Goal: Navigation & Orientation: Find specific page/section

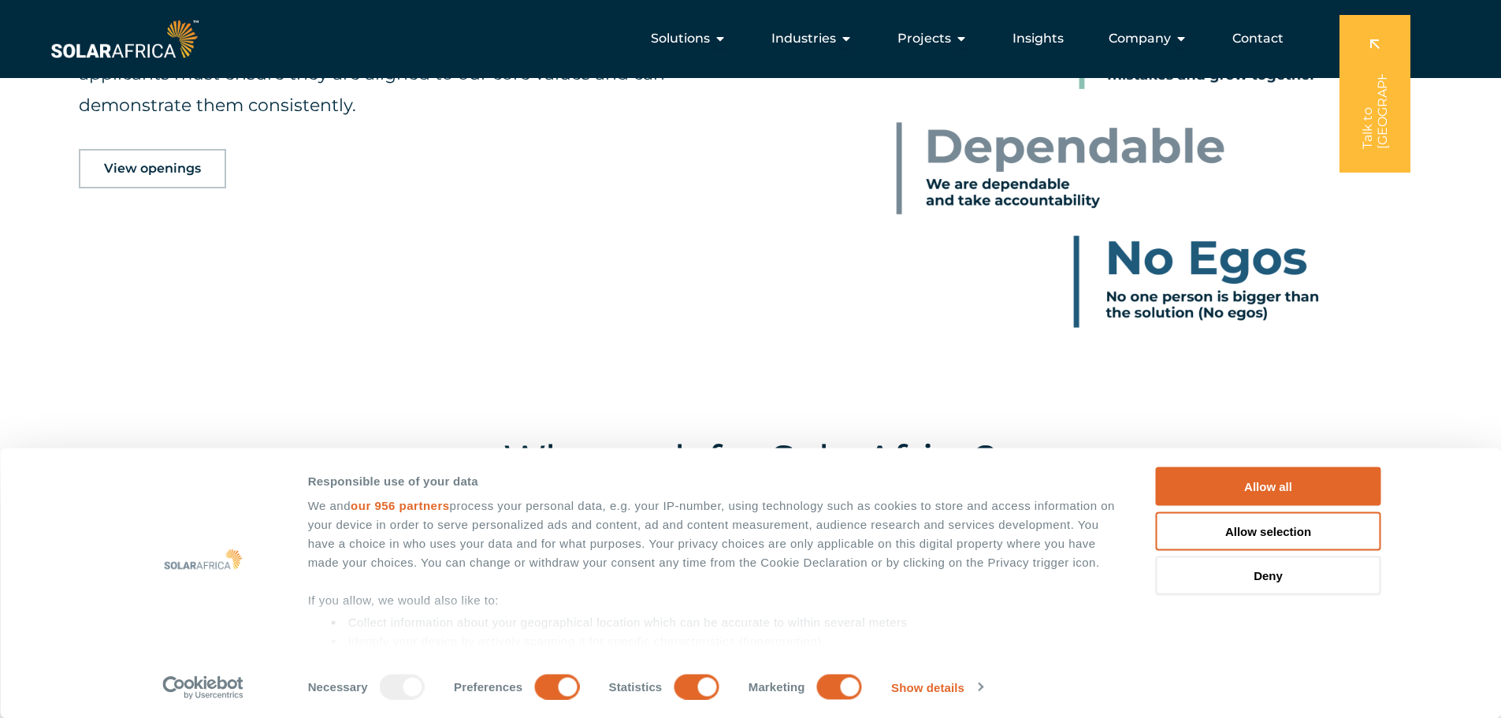
scroll to position [1100, 0]
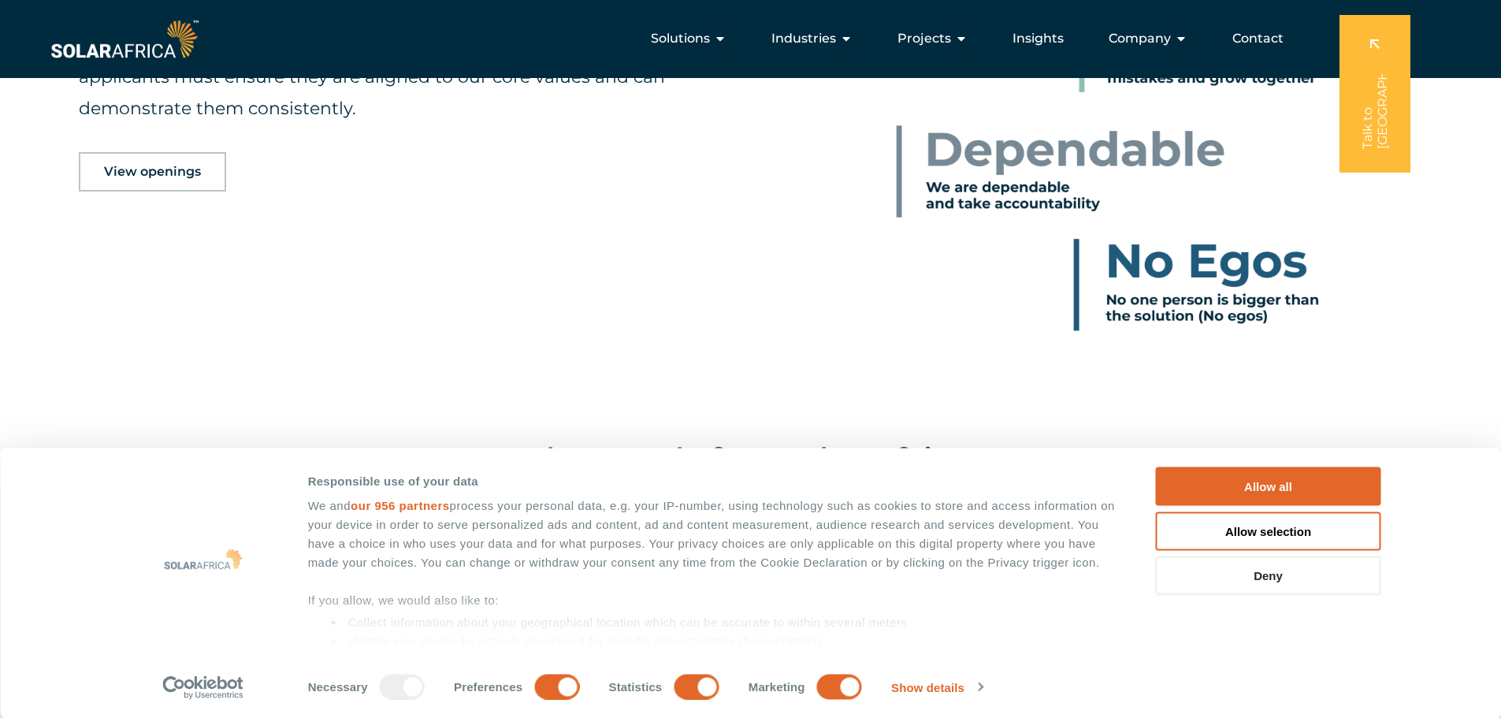
click at [1271, 563] on button "Deny" at bounding box center [1268, 575] width 225 height 39
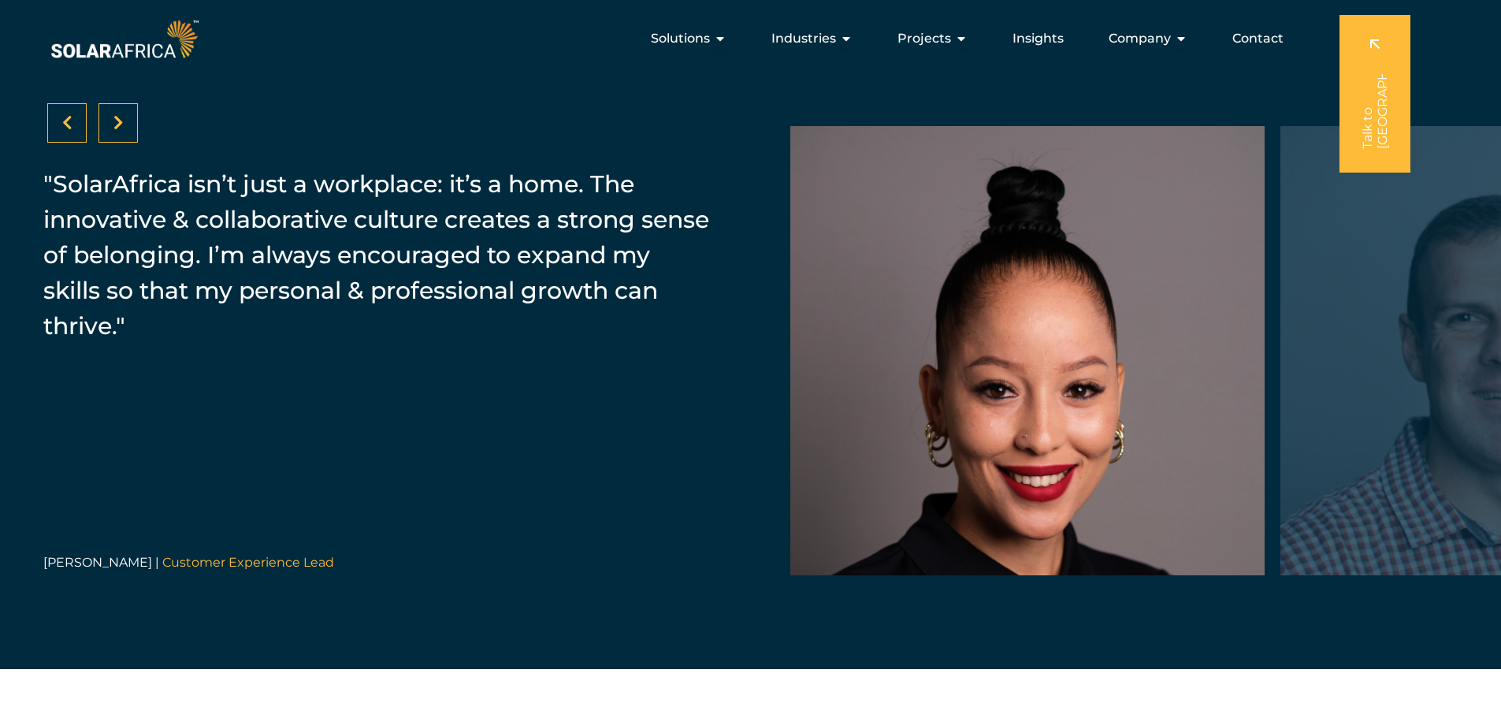
scroll to position [2439, 0]
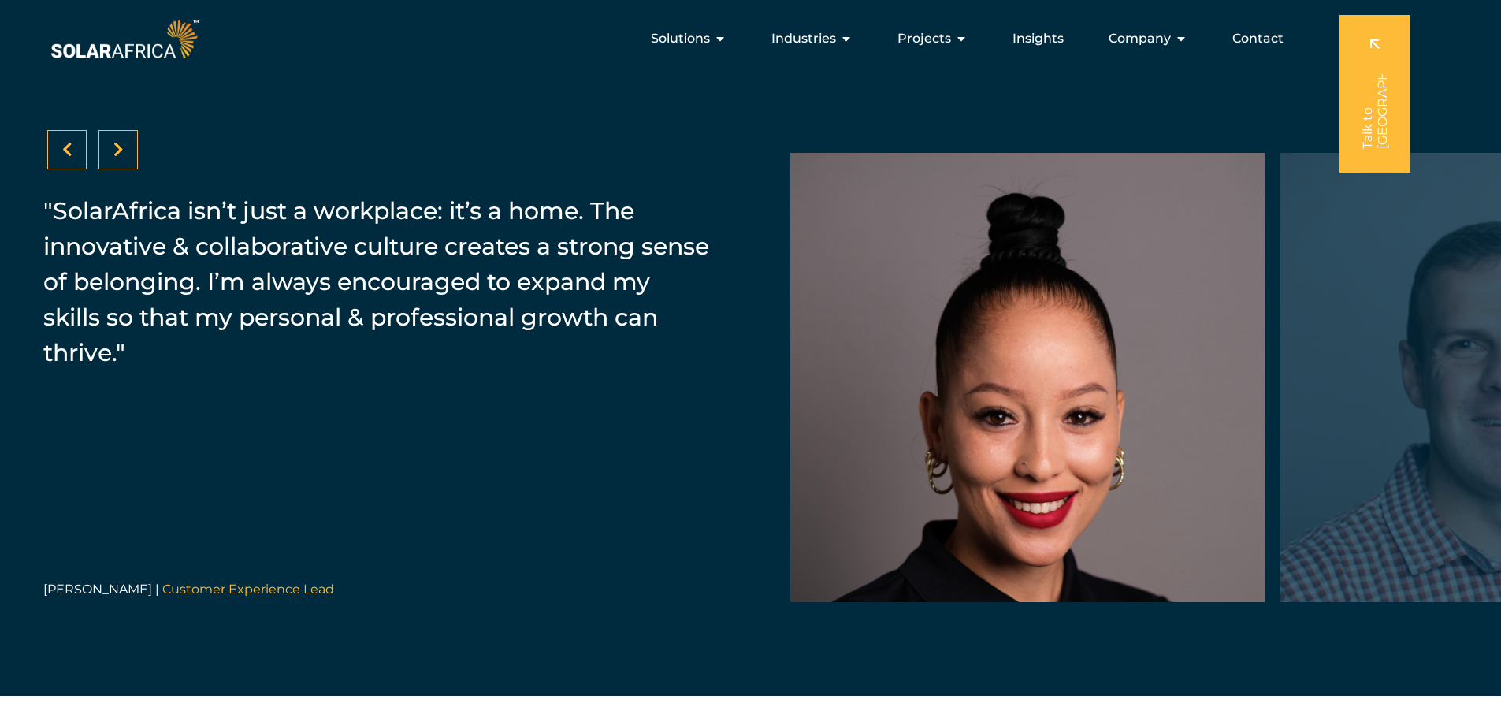
click at [123, 152] on icon at bounding box center [118, 150] width 10 height 16
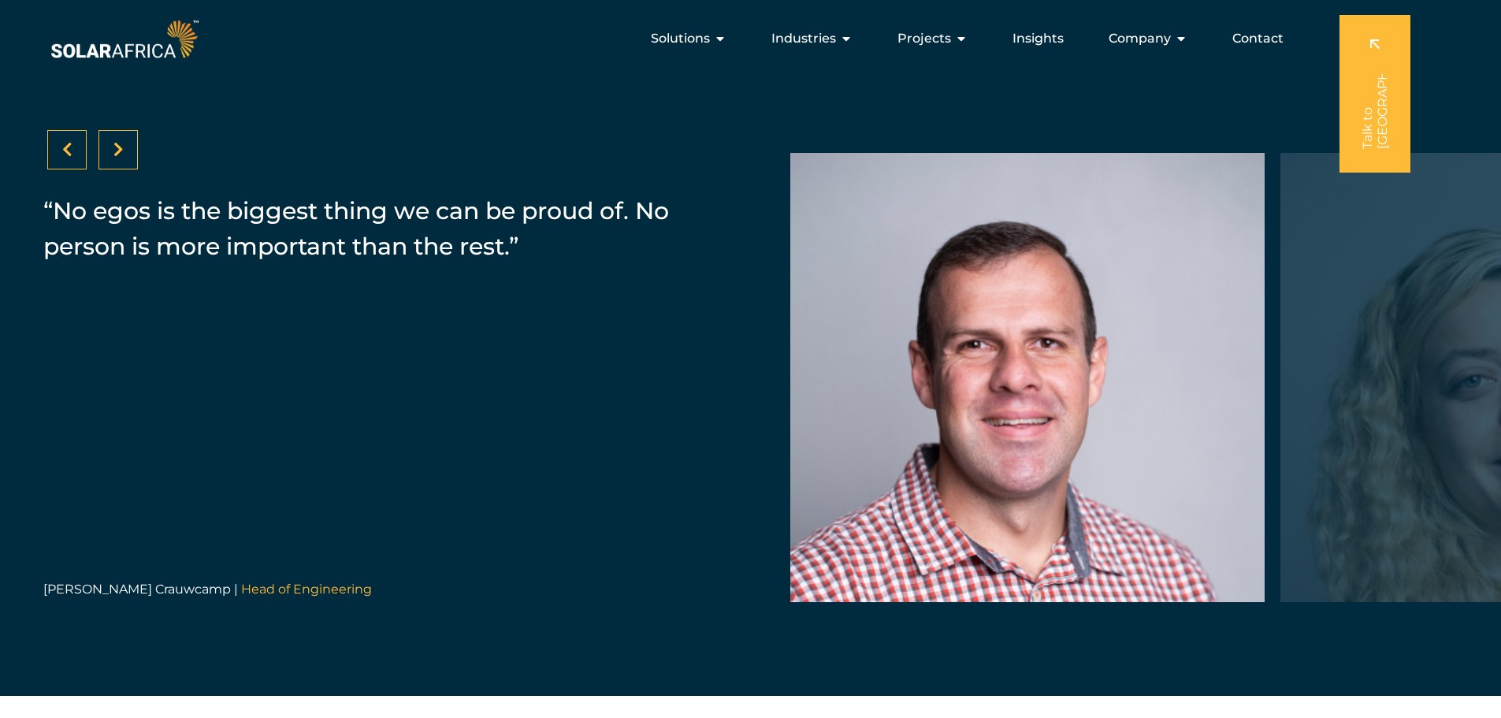
click at [123, 152] on icon at bounding box center [118, 150] width 10 height 16
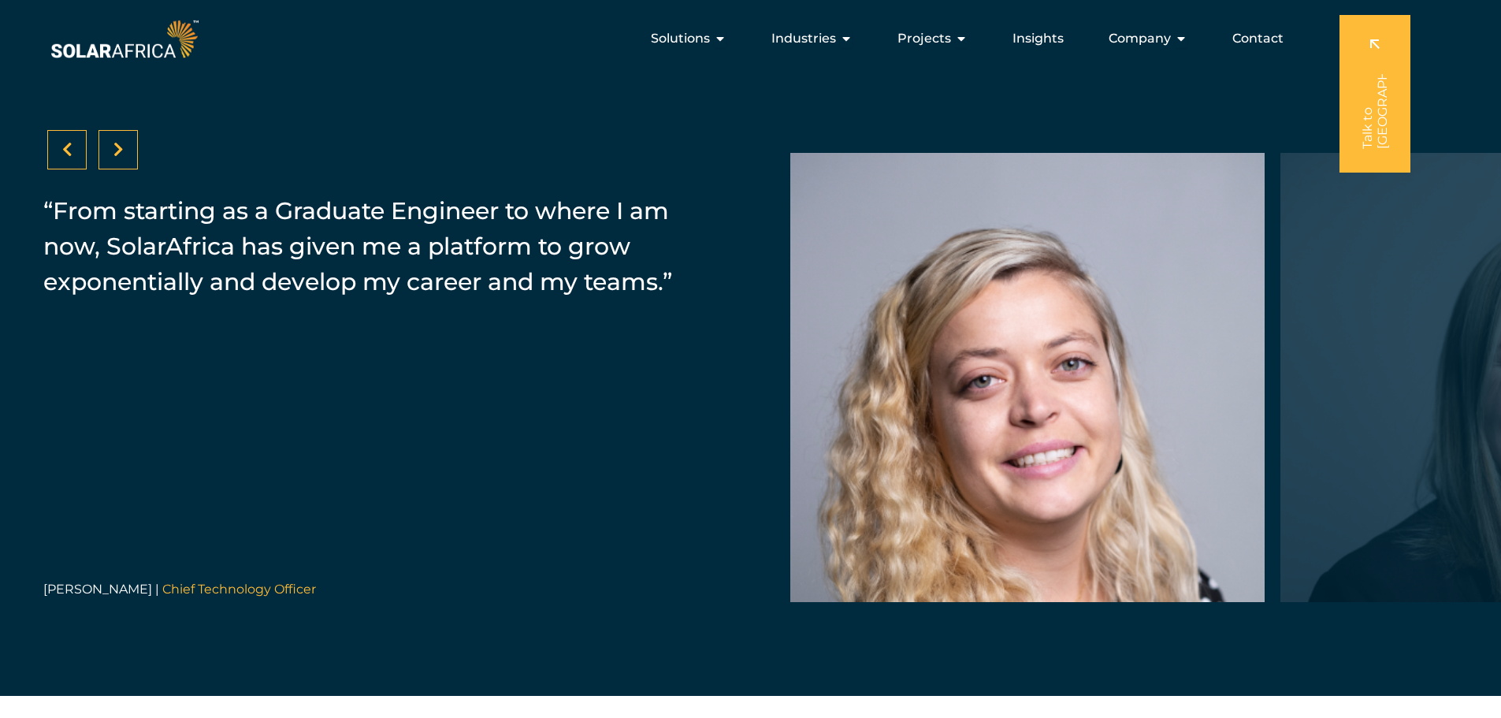
click at [123, 152] on icon at bounding box center [118, 150] width 10 height 16
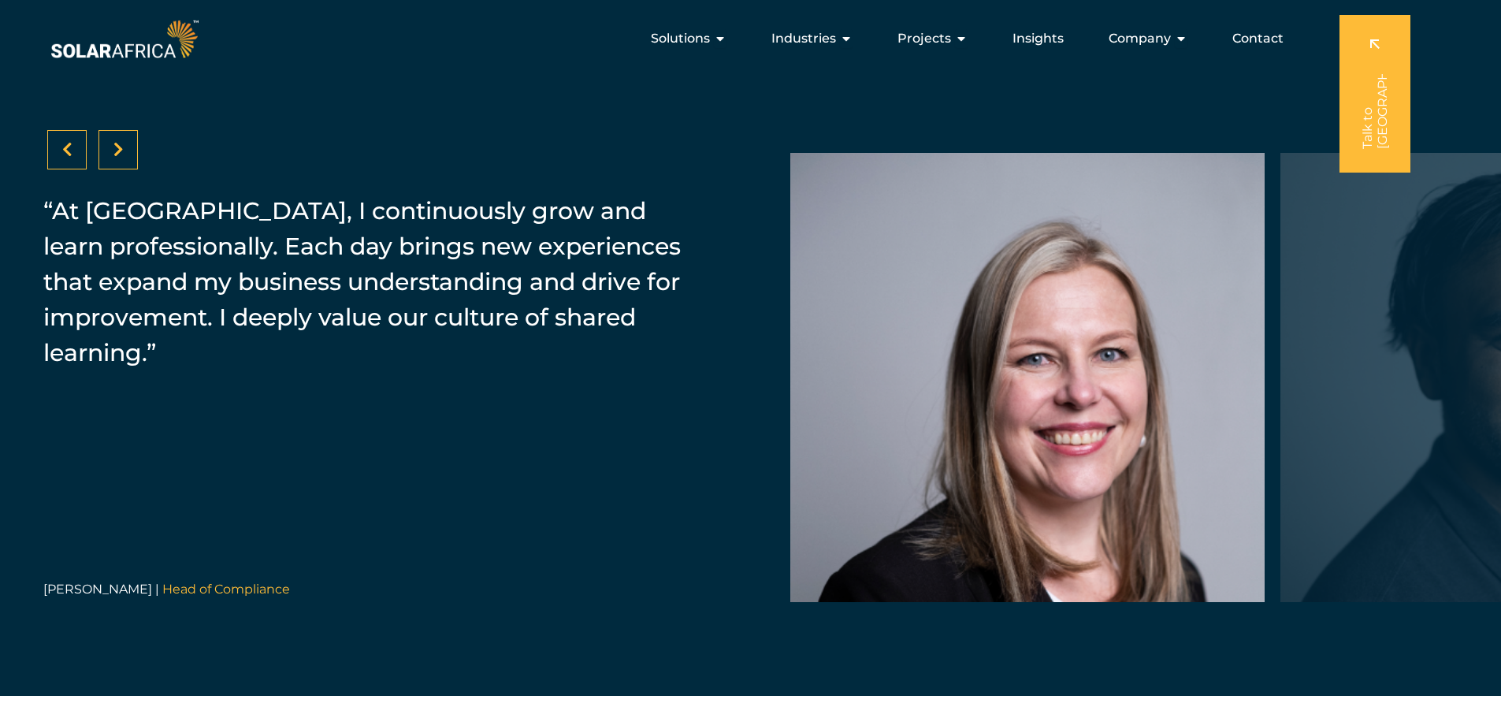
click at [123, 152] on icon at bounding box center [118, 150] width 10 height 16
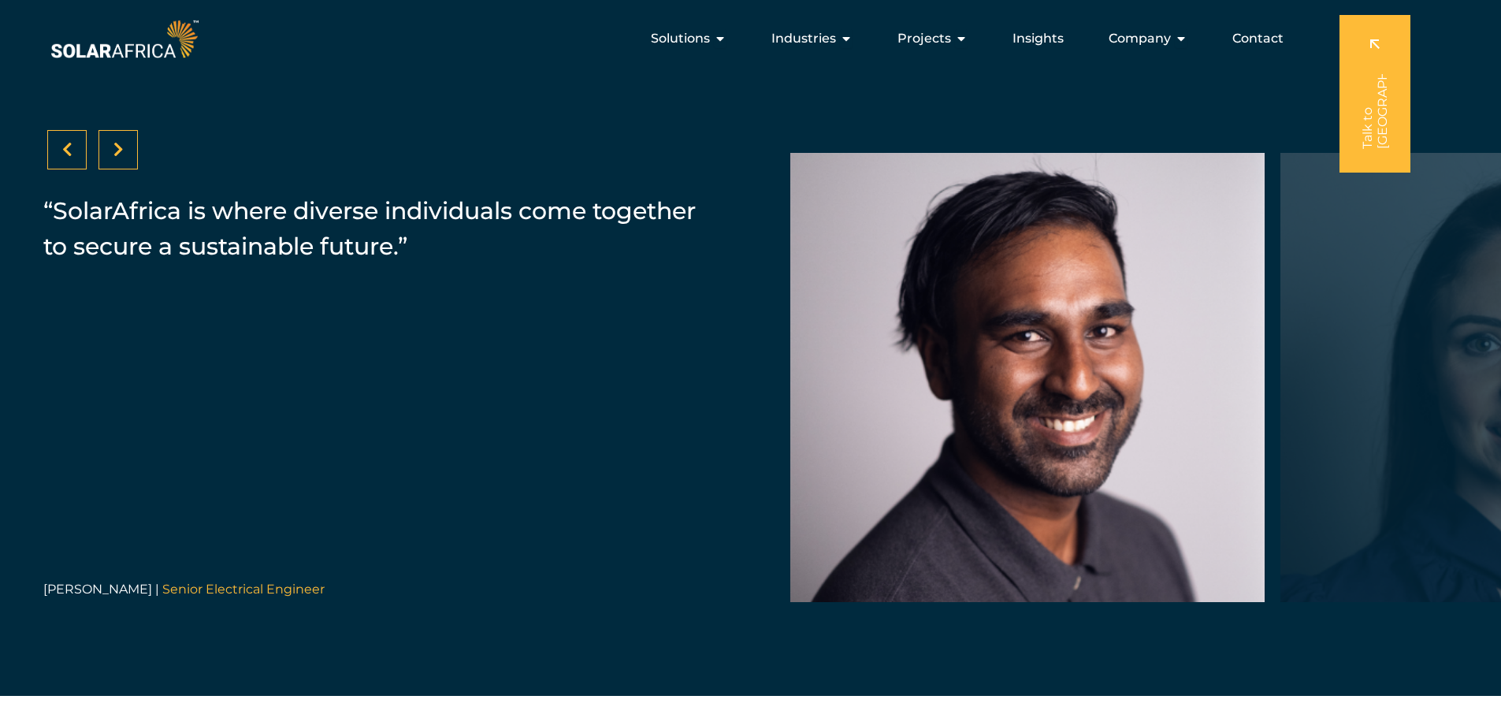
click at [123, 152] on icon at bounding box center [118, 150] width 10 height 16
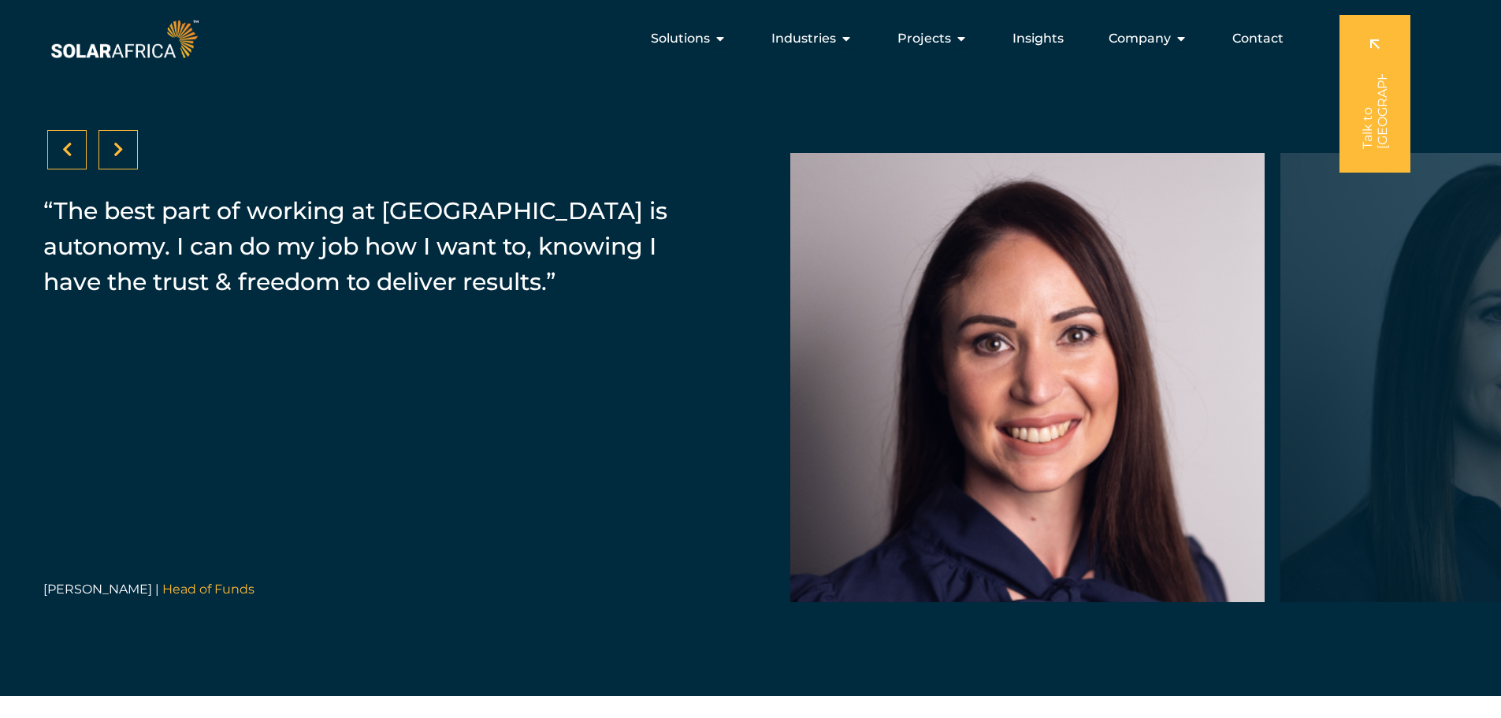
click at [123, 152] on icon at bounding box center [118, 150] width 10 height 16
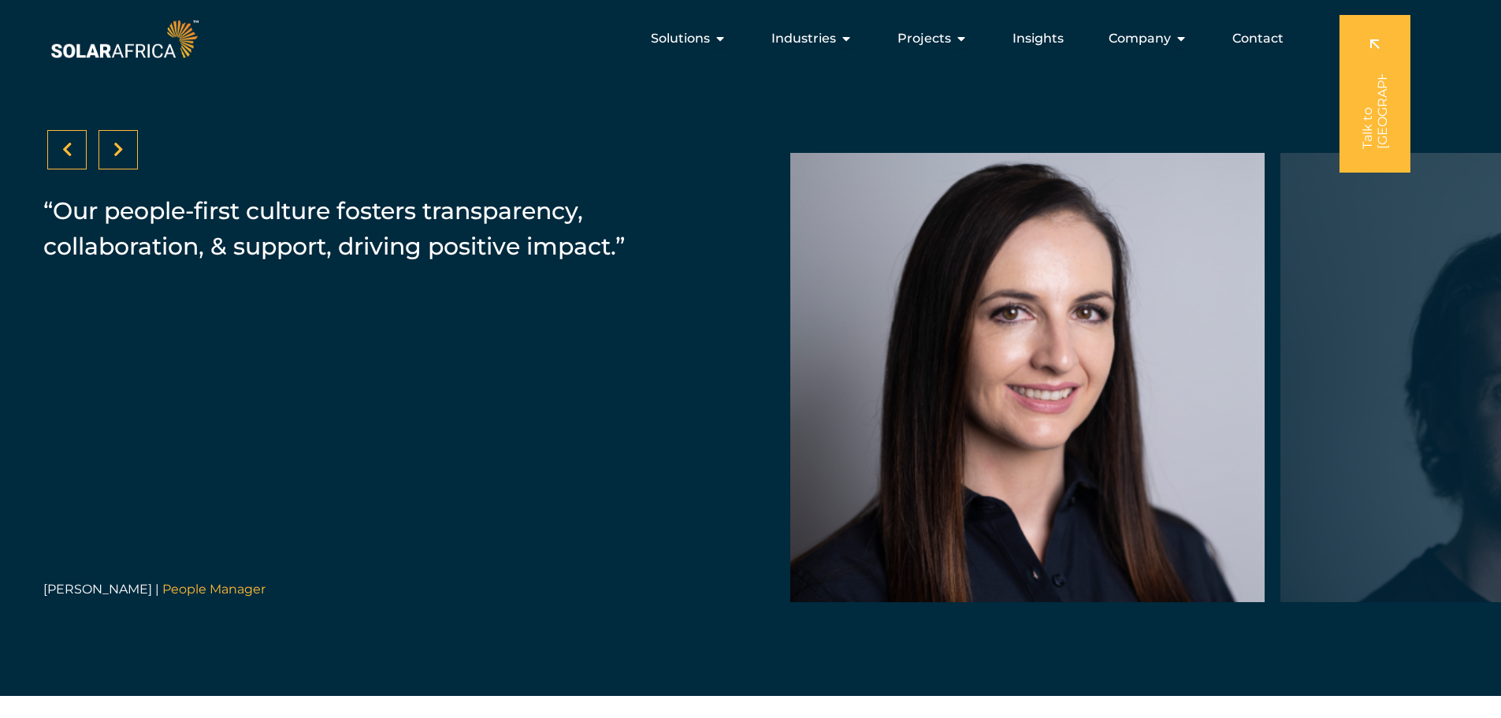
click at [123, 152] on icon at bounding box center [118, 150] width 10 height 16
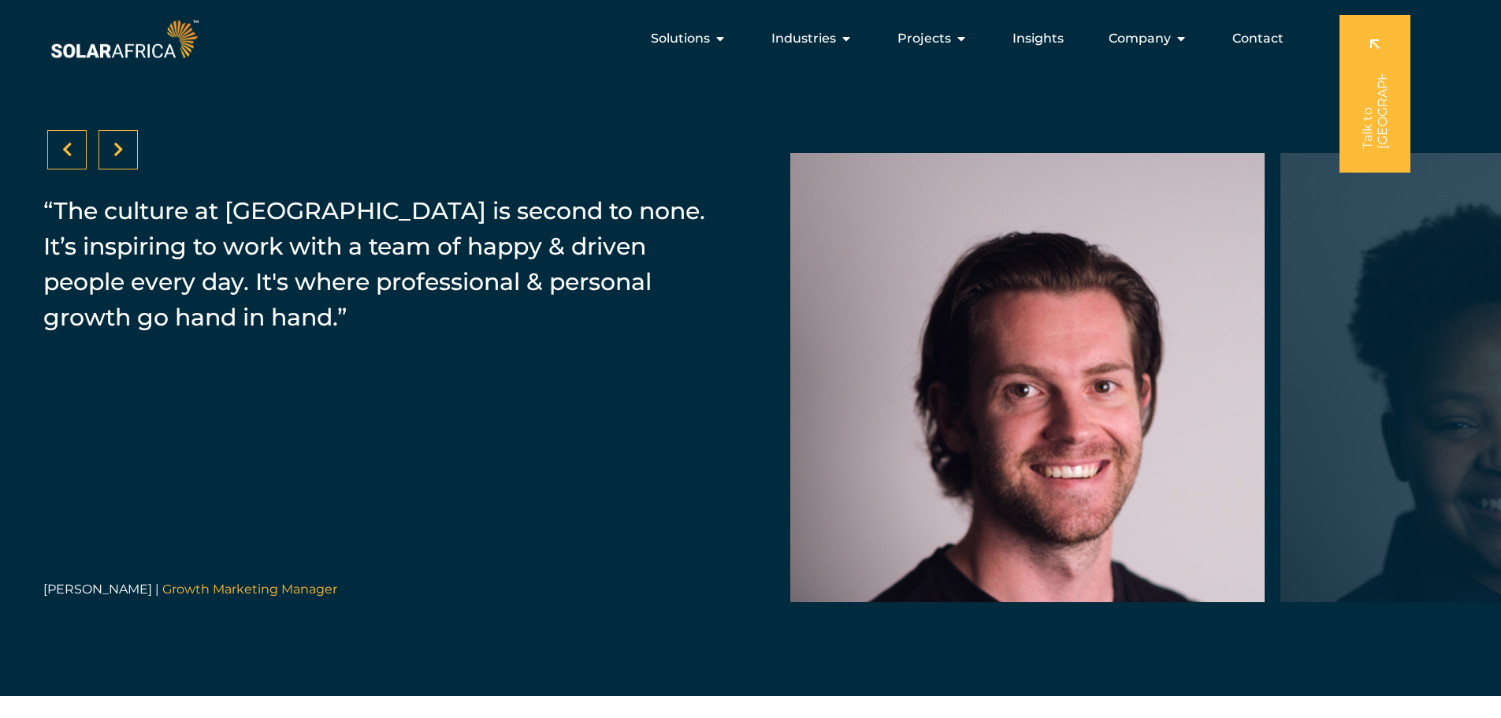
click at [123, 152] on icon at bounding box center [118, 150] width 10 height 16
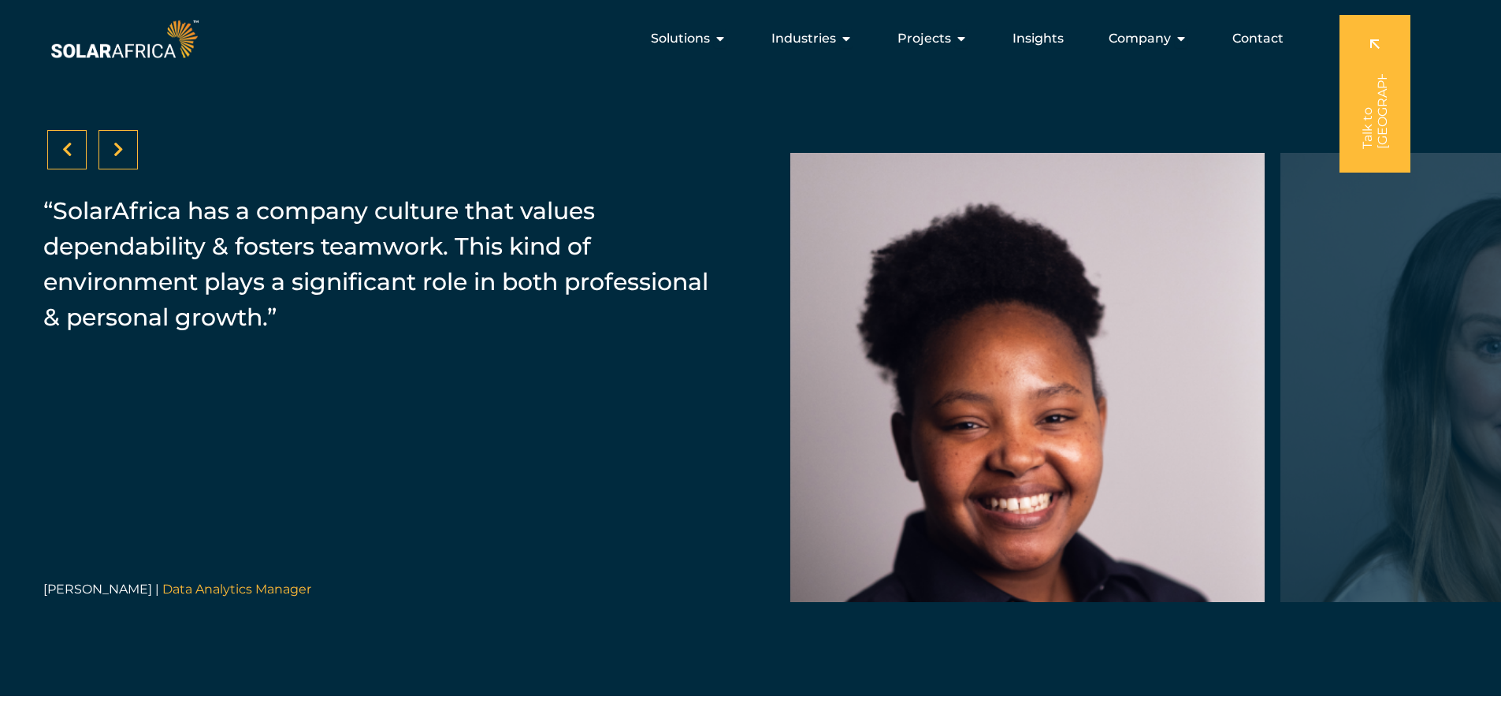
click at [123, 152] on icon at bounding box center [118, 150] width 10 height 16
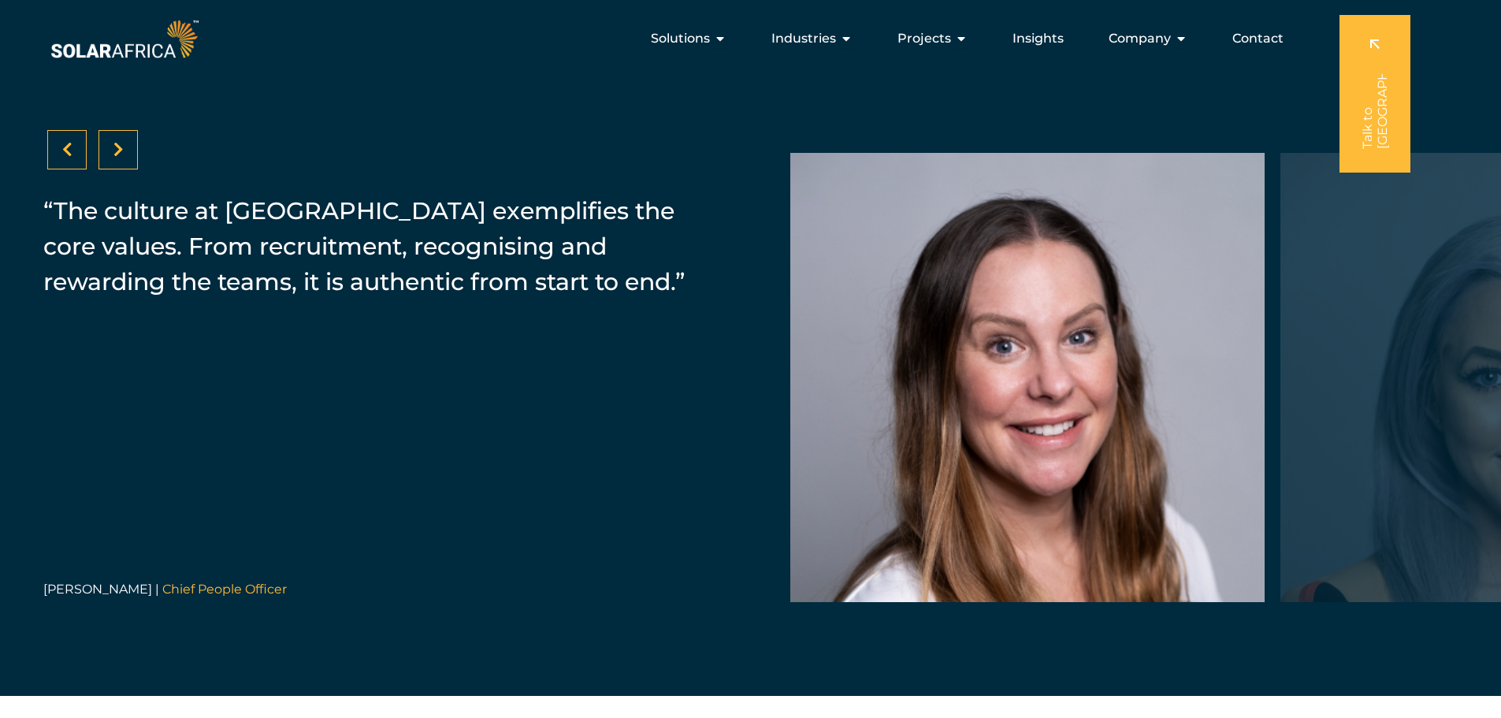
click at [123, 152] on icon at bounding box center [118, 150] width 10 height 16
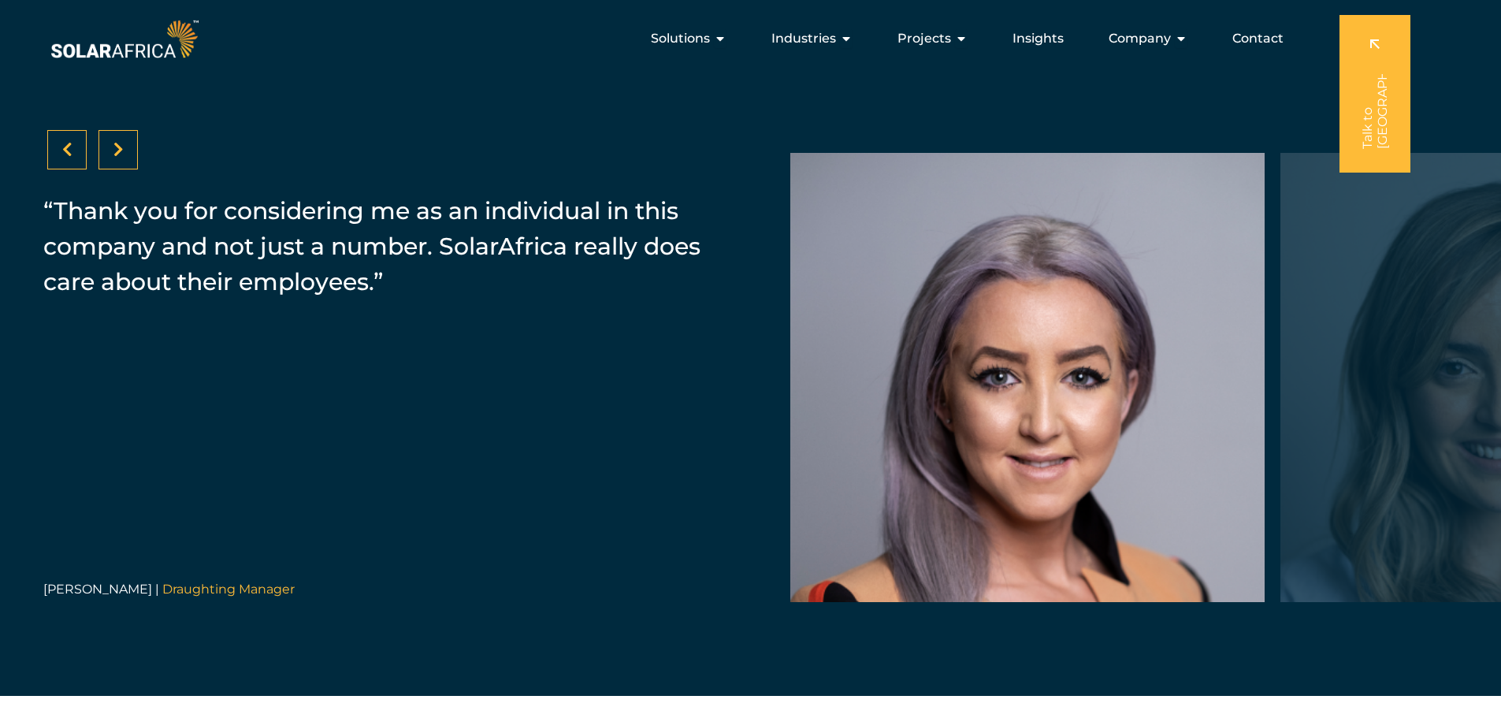
click at [123, 152] on icon at bounding box center [118, 150] width 10 height 16
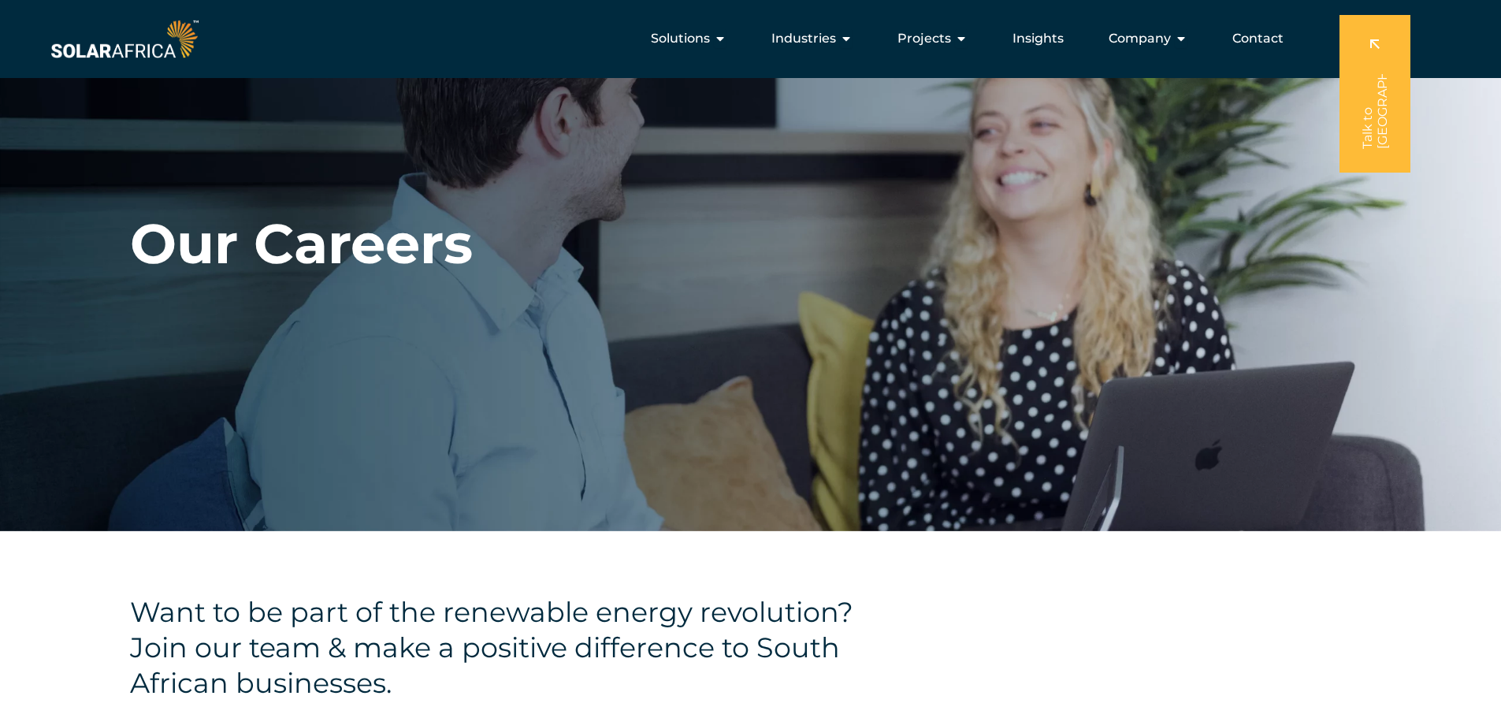
scroll to position [0, 0]
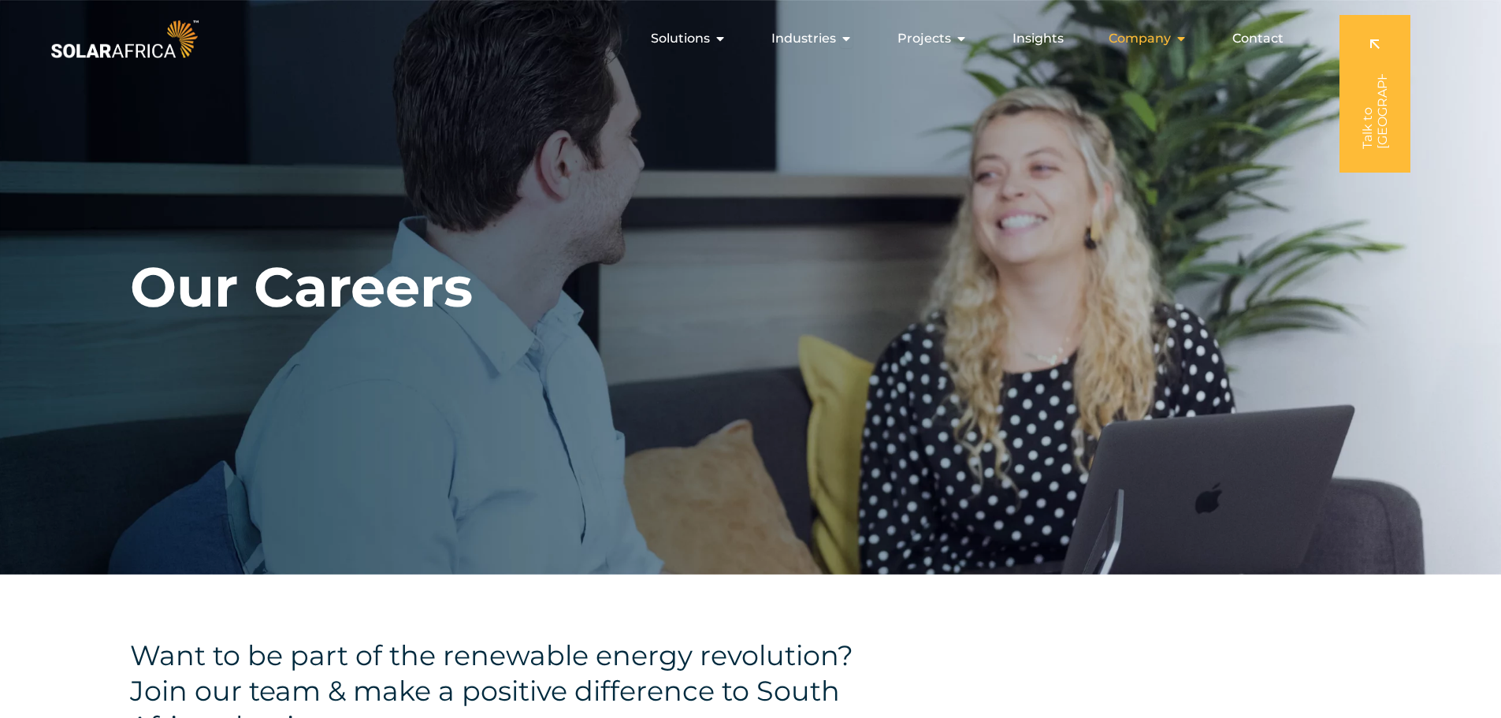
click at [1180, 39] on icon "Menu" at bounding box center [1181, 38] width 13 height 13
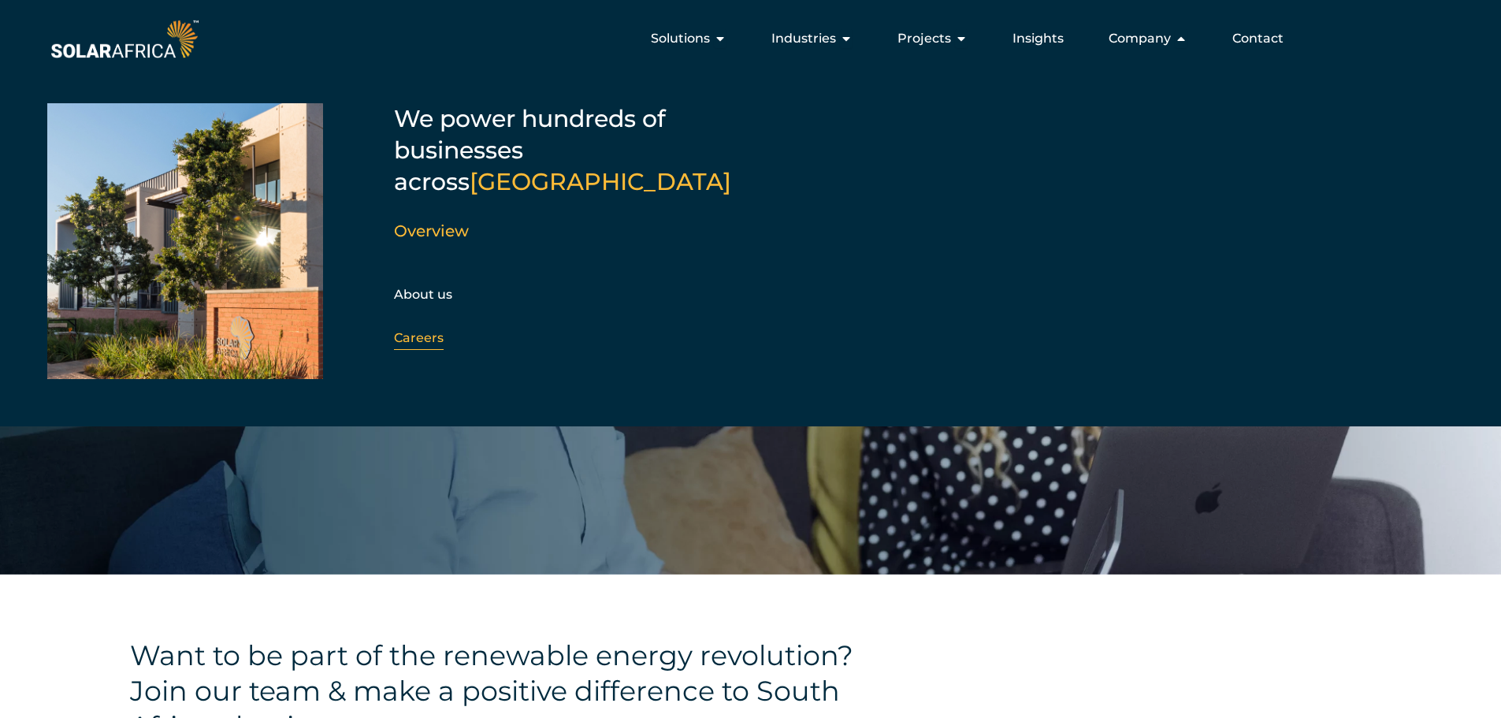
click at [409, 330] on link "Careers" at bounding box center [419, 337] width 50 height 15
